Goal: Information Seeking & Learning: Learn about a topic

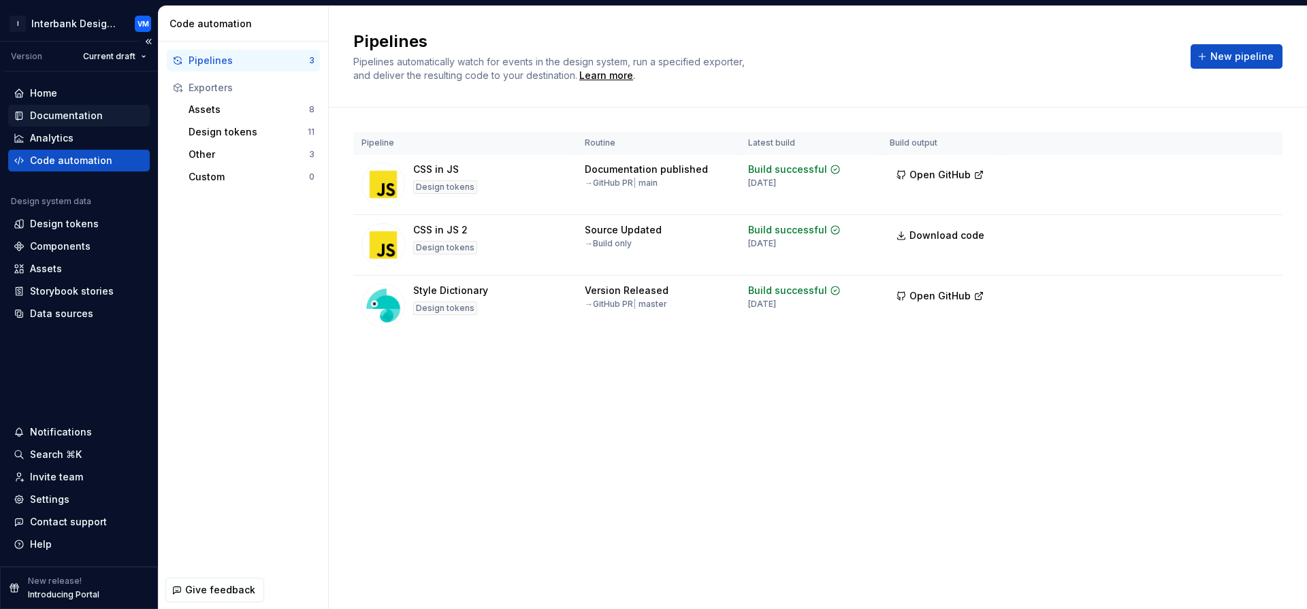
click at [71, 117] on div "Documentation" at bounding box center [66, 116] width 73 height 14
click at [76, 115] on div "Documentation" at bounding box center [66, 116] width 73 height 14
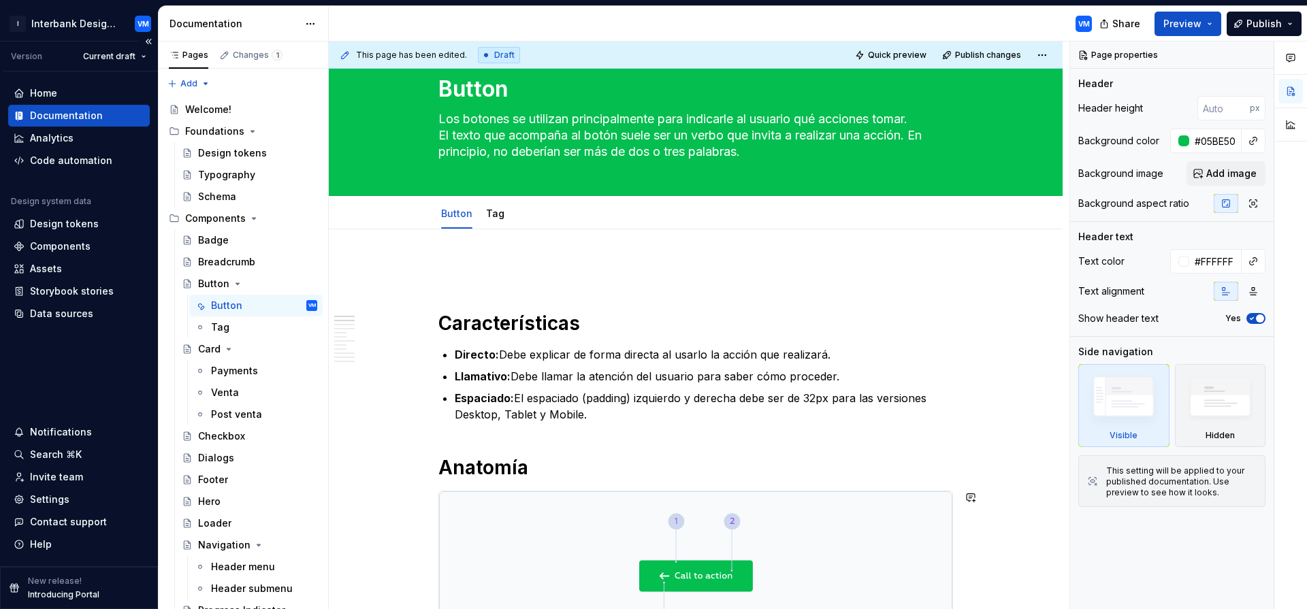
scroll to position [31, 0]
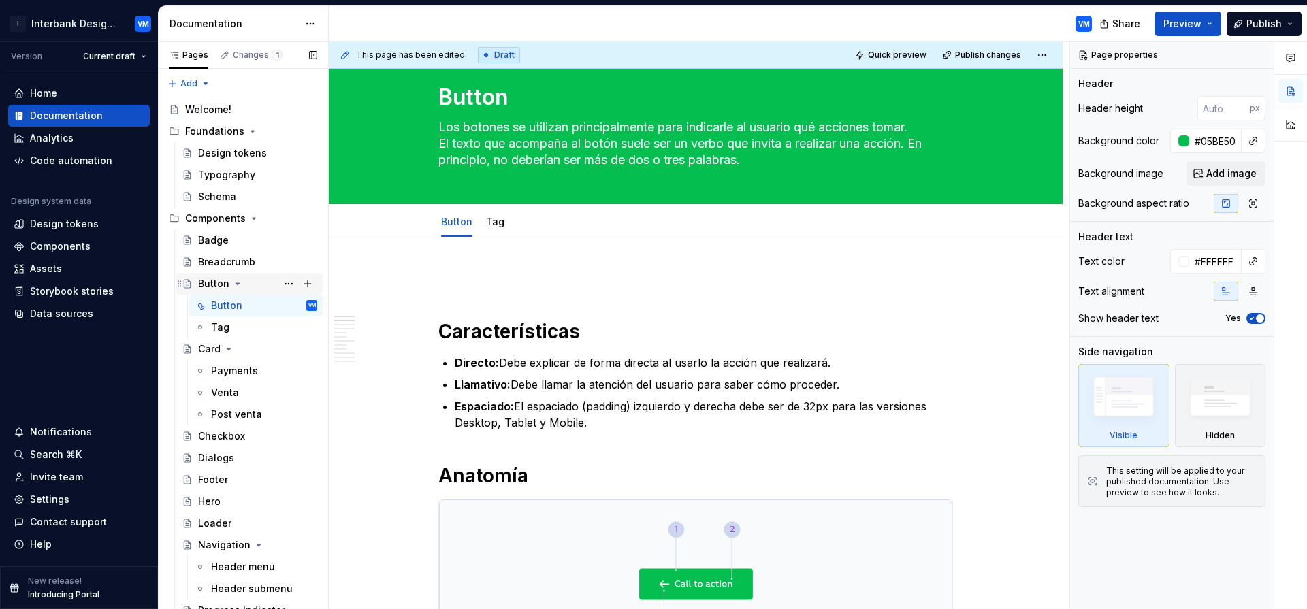
click at [234, 284] on icon "Page tree" at bounding box center [237, 283] width 11 height 11
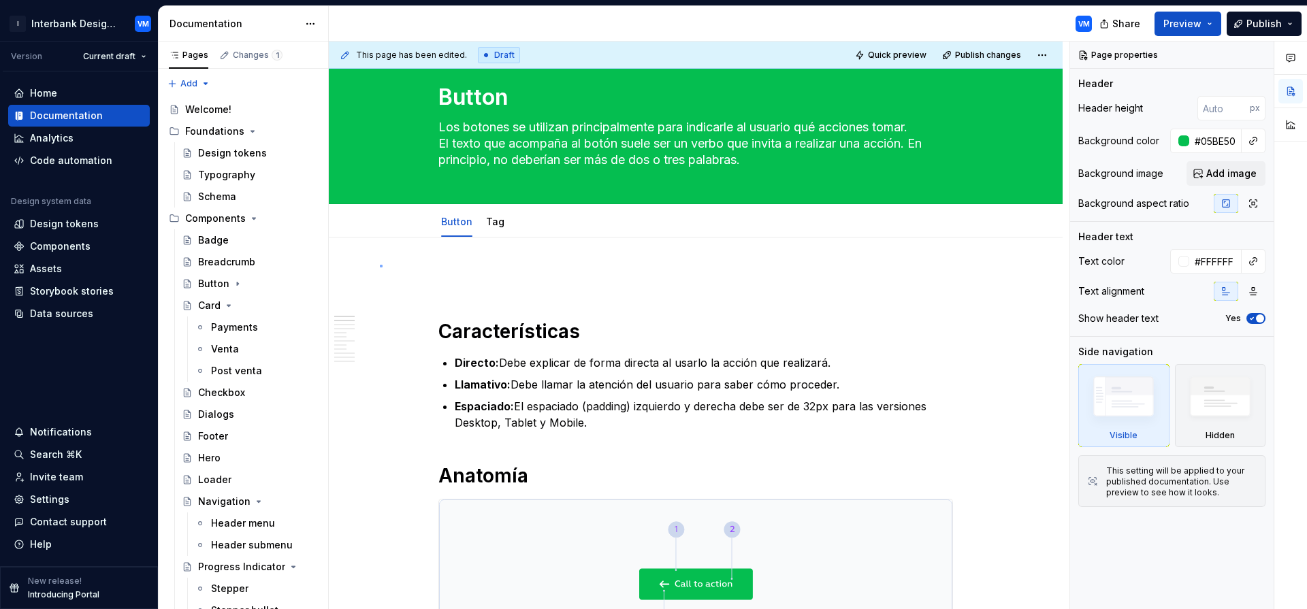
click at [380, 265] on div "This page has been edited. Draft Quick preview Publish changes Button Los boton…" at bounding box center [699, 326] width 740 height 568
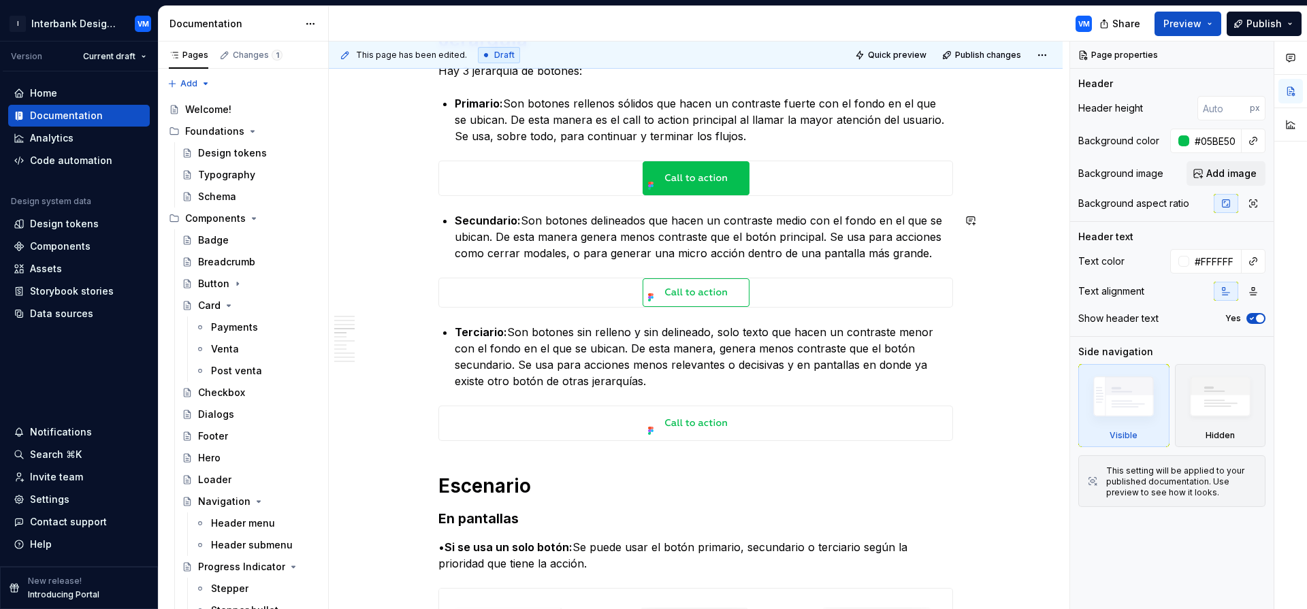
scroll to position [963, 0]
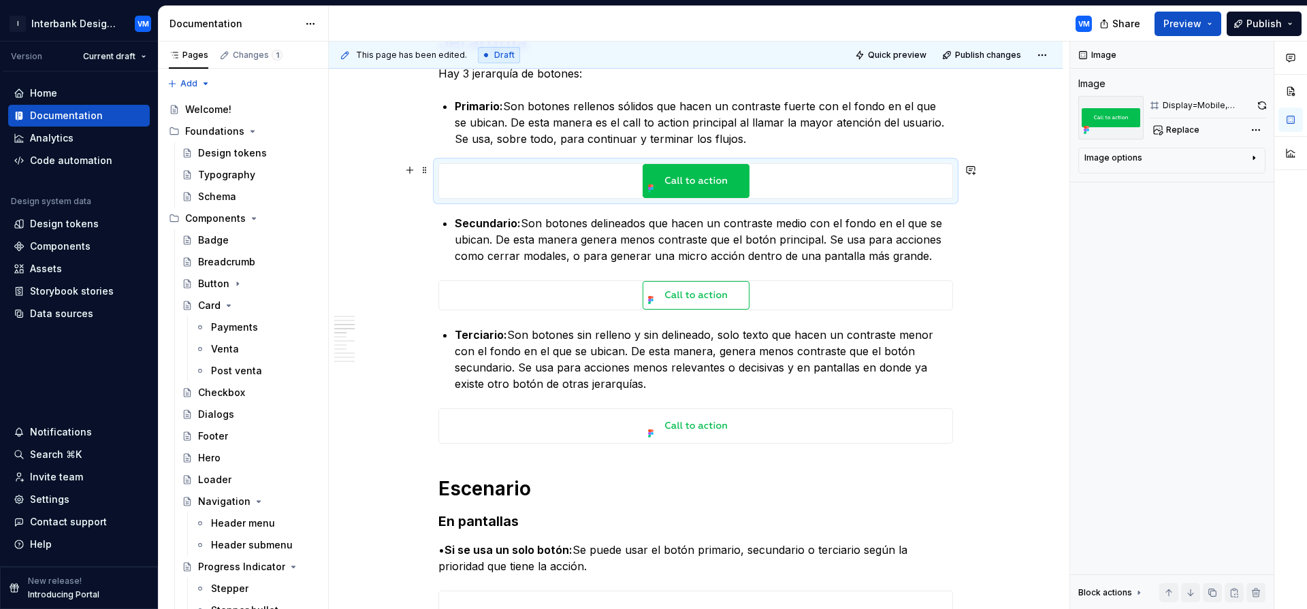
click at [689, 184] on img at bounding box center [695, 181] width 107 height 34
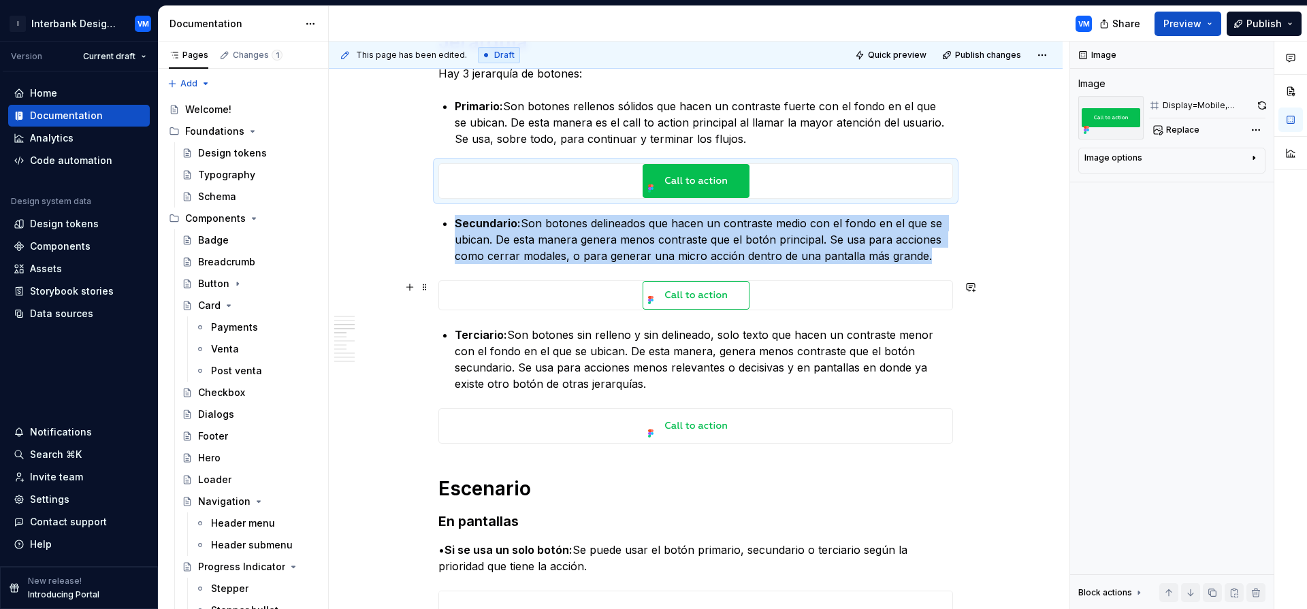
click at [661, 301] on img at bounding box center [695, 295] width 107 height 29
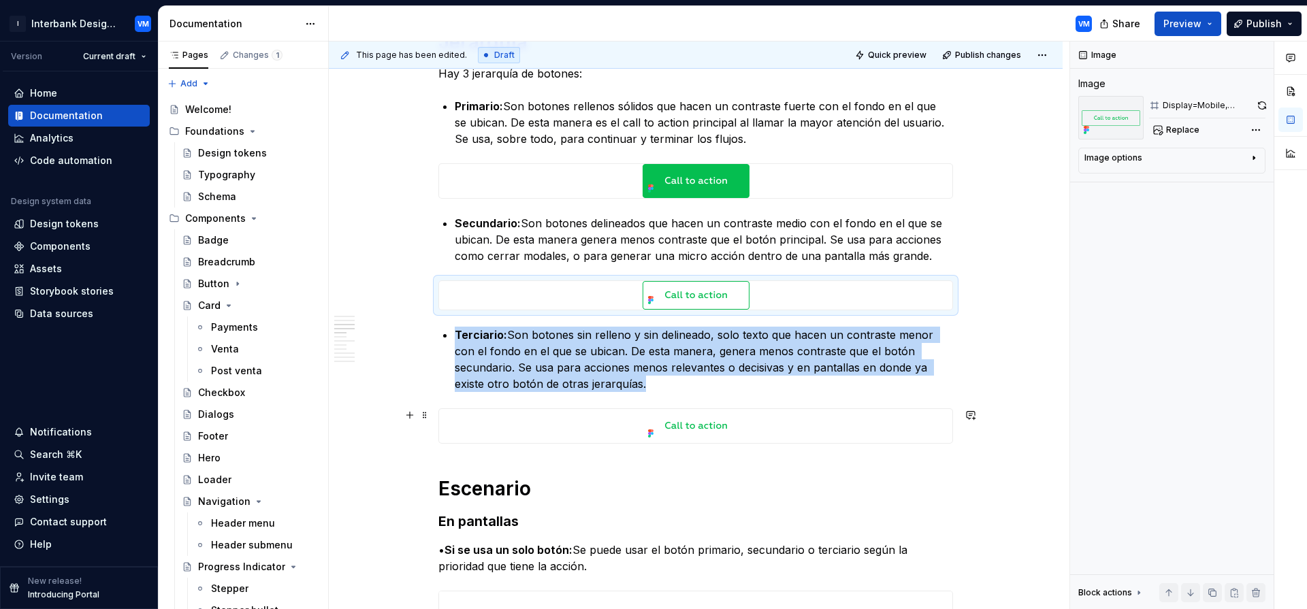
click at [702, 428] on img at bounding box center [695, 426] width 107 height 34
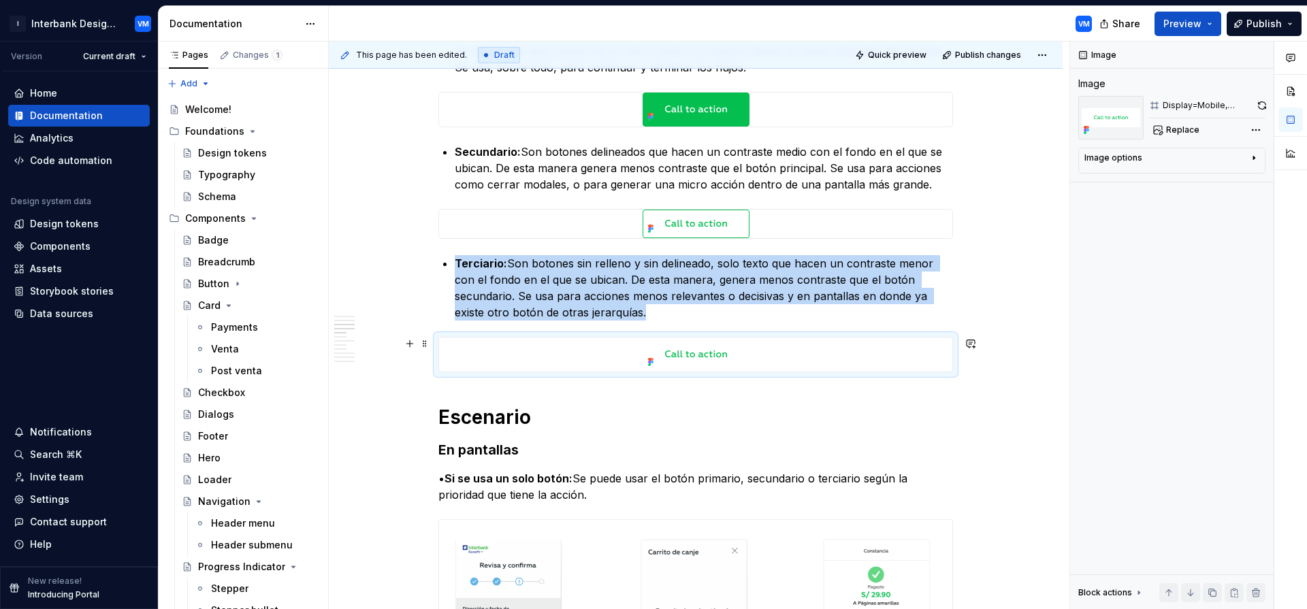
scroll to position [1246, 0]
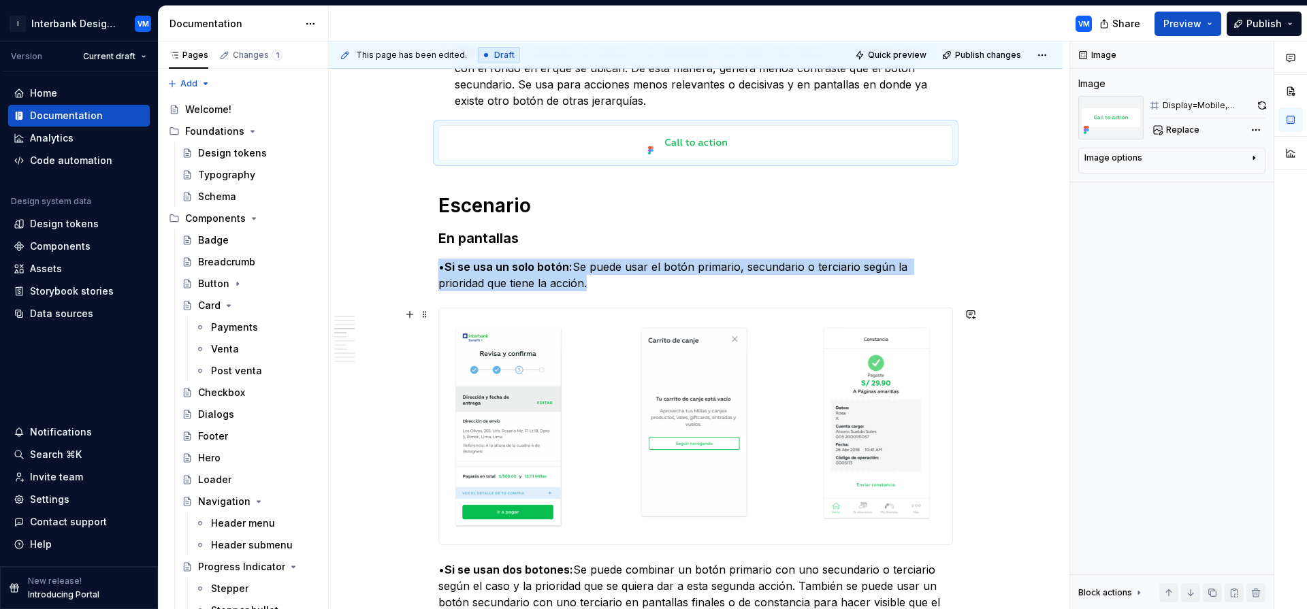
click at [510, 394] on img at bounding box center [695, 426] width 513 height 236
click at [683, 379] on img at bounding box center [695, 426] width 513 height 236
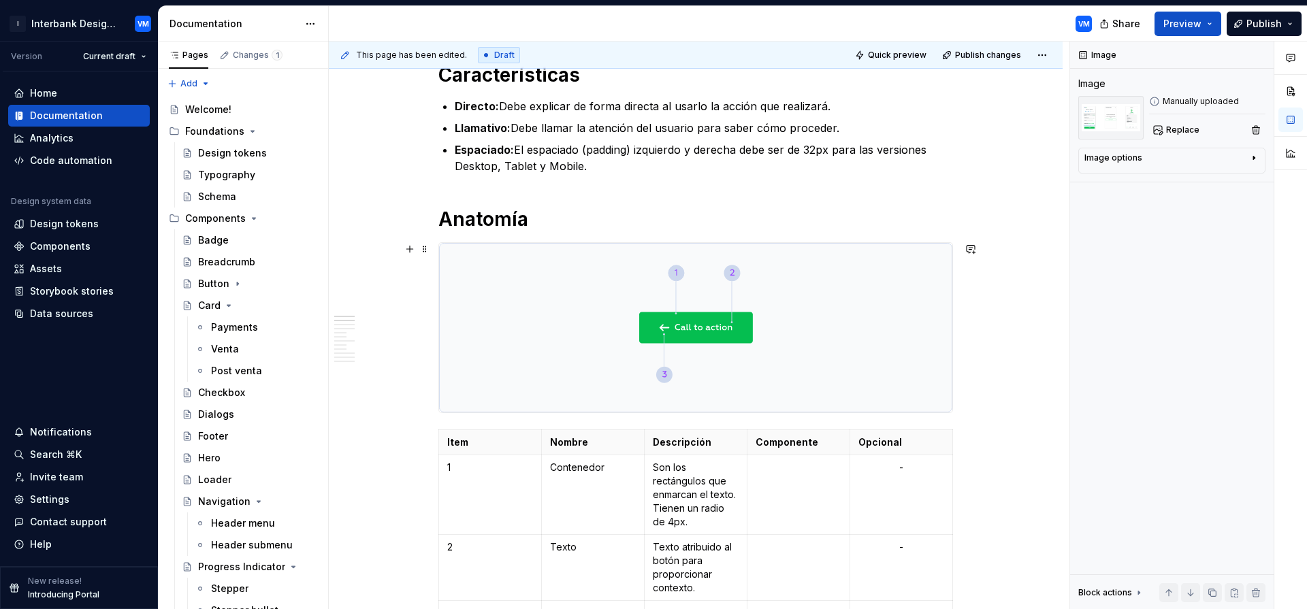
scroll to position [9, 0]
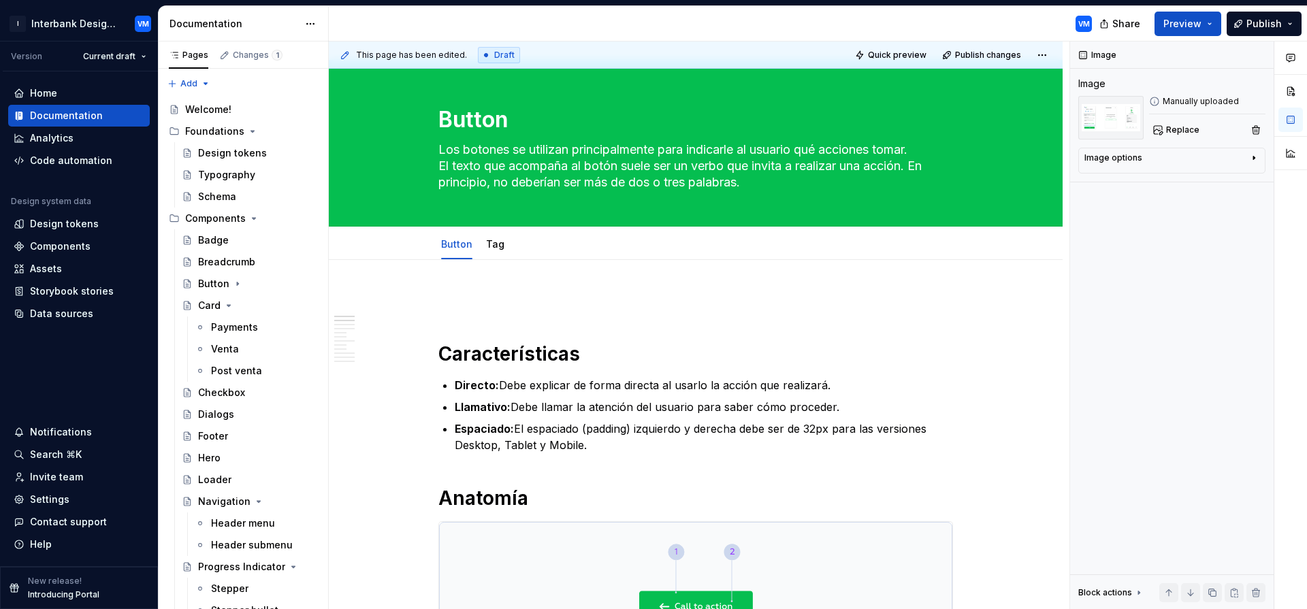
type textarea "*"
